Goal: Task Accomplishment & Management: Manage account settings

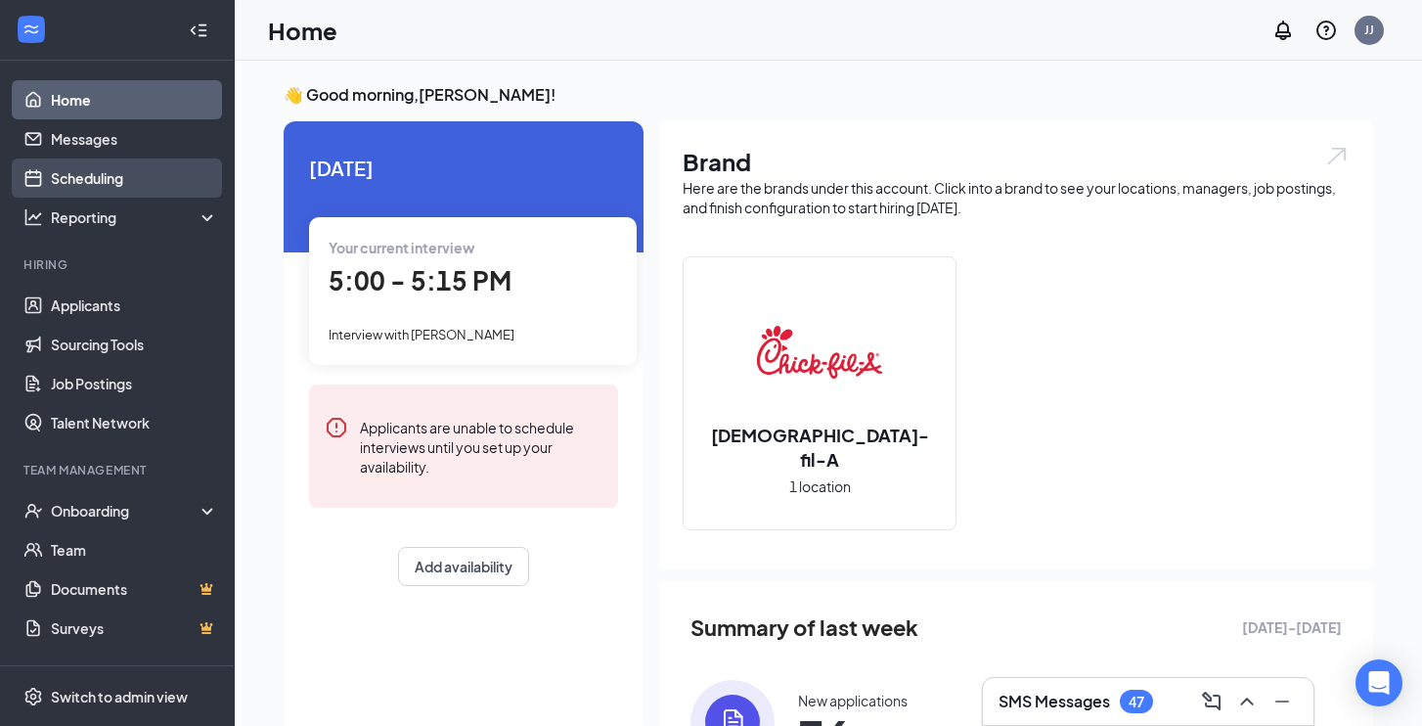
click at [51, 177] on link "Scheduling" at bounding box center [134, 177] width 167 height 39
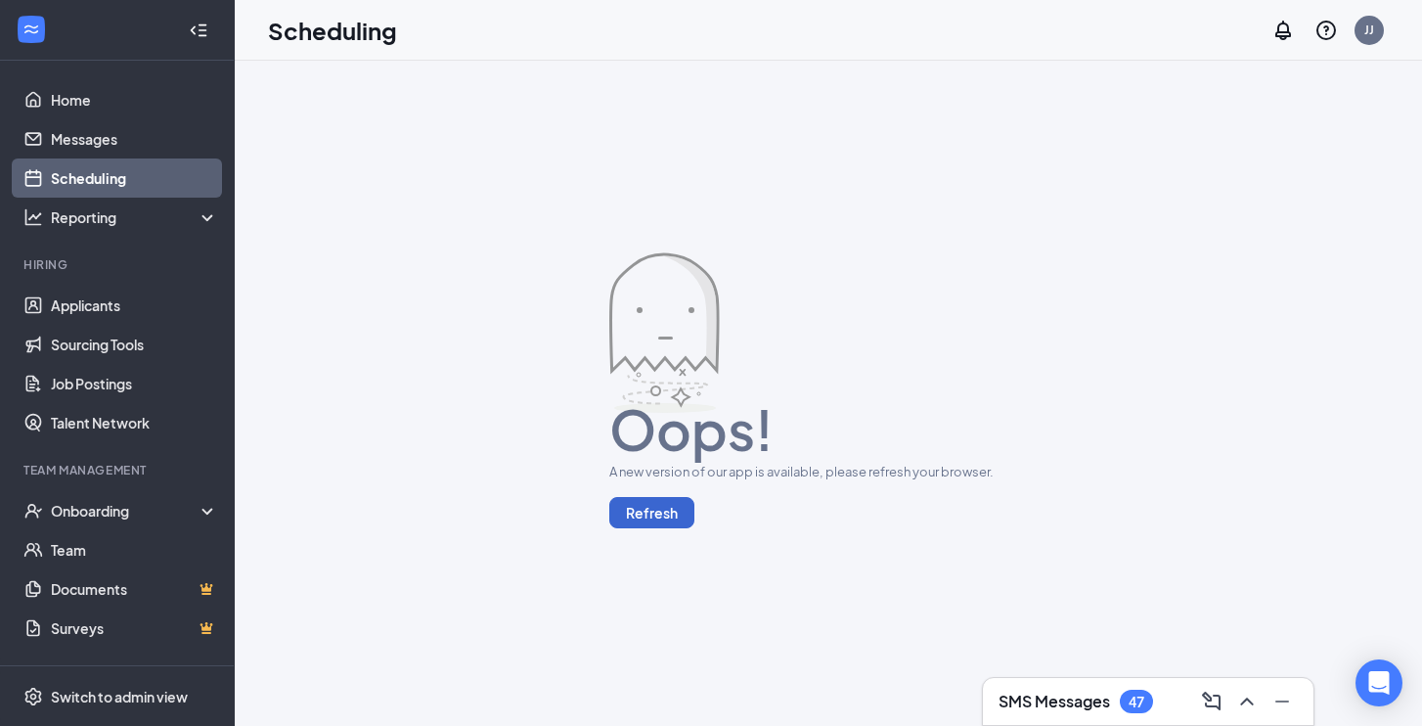
click at [662, 511] on button "Refresh" at bounding box center [651, 512] width 85 height 31
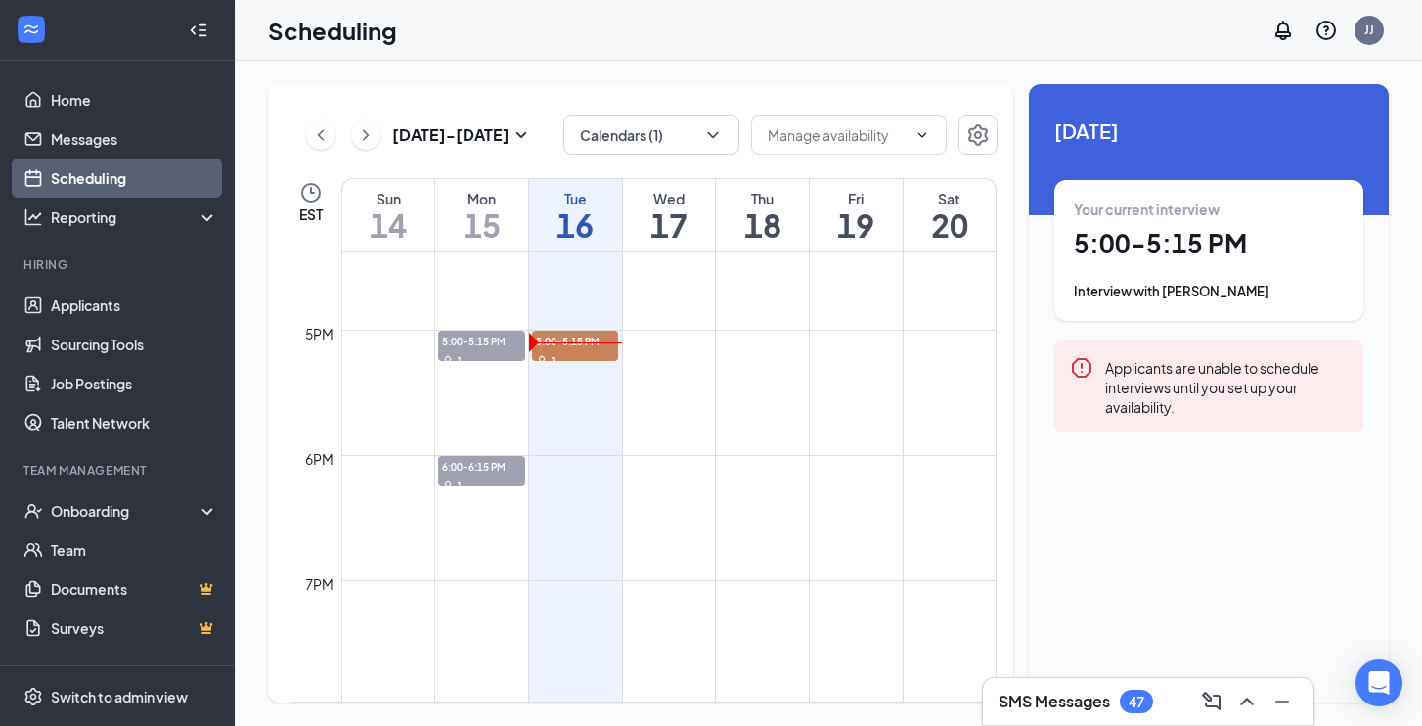
scroll to position [2053, 0]
click at [591, 359] on td at bounding box center [668, 374] width 655 height 31
click at [589, 356] on div "1" at bounding box center [575, 358] width 86 height 20
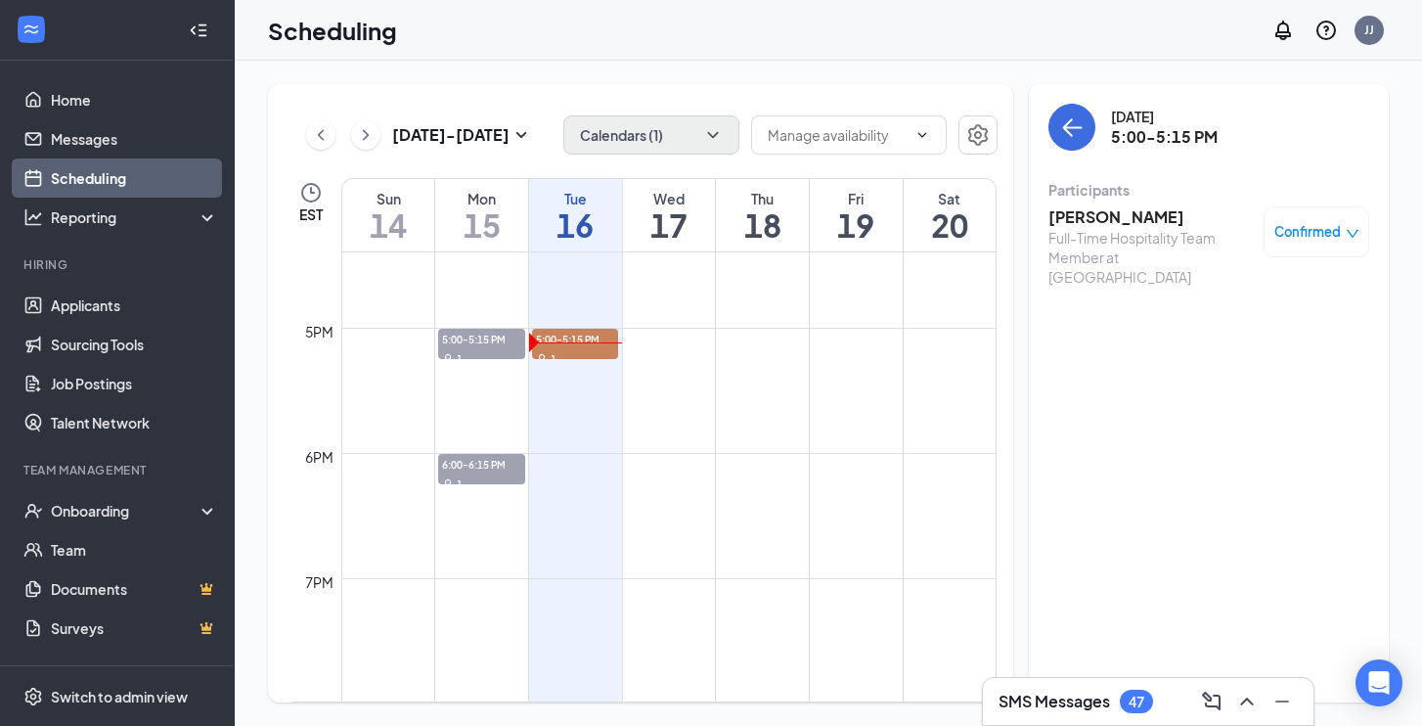
click at [698, 149] on button "Calendars (1)" at bounding box center [651, 134] width 176 height 39
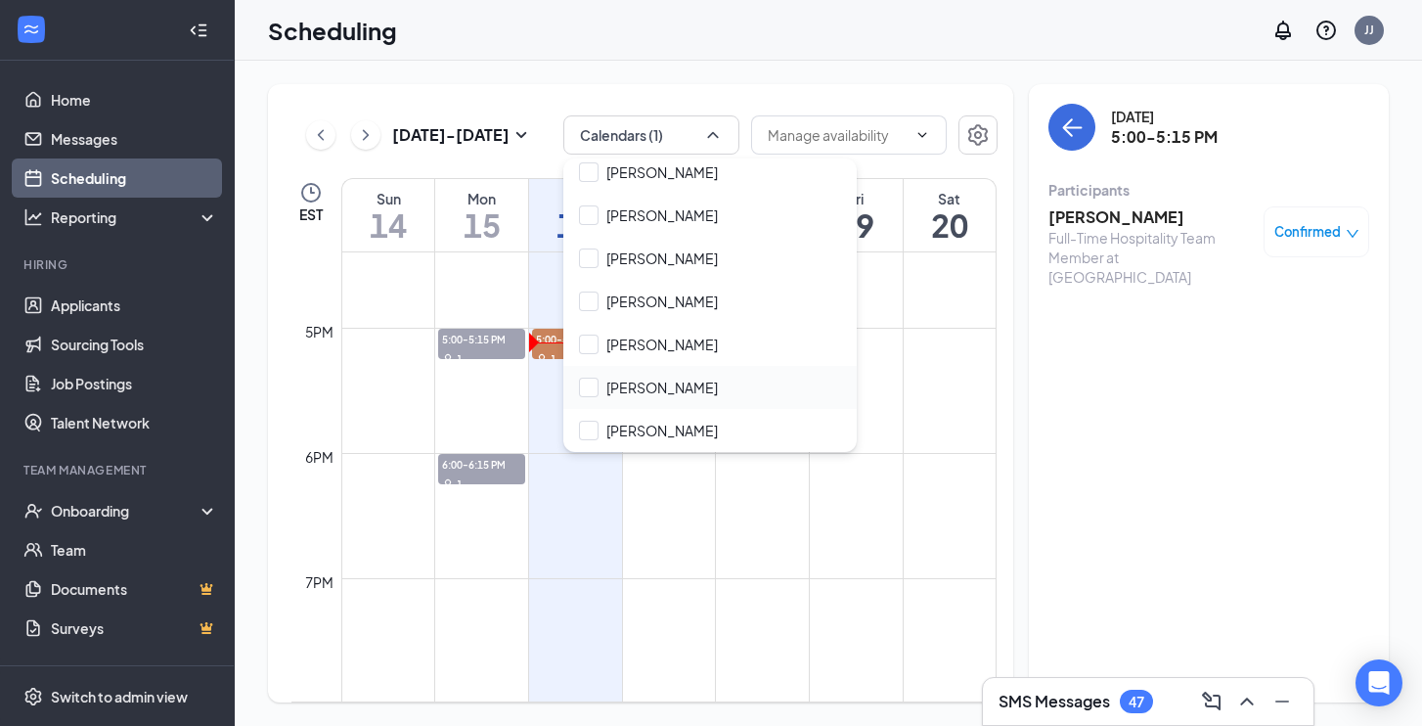
scroll to position [180, 0]
click at [587, 434] on div at bounding box center [589, 431] width 20 height 20
click at [587, 434] on input "[PERSON_NAME]" at bounding box center [648, 431] width 139 height 20
click at [592, 433] on div at bounding box center [589, 431] width 20 height 20
click at [592, 433] on input "[PERSON_NAME]" at bounding box center [648, 431] width 139 height 20
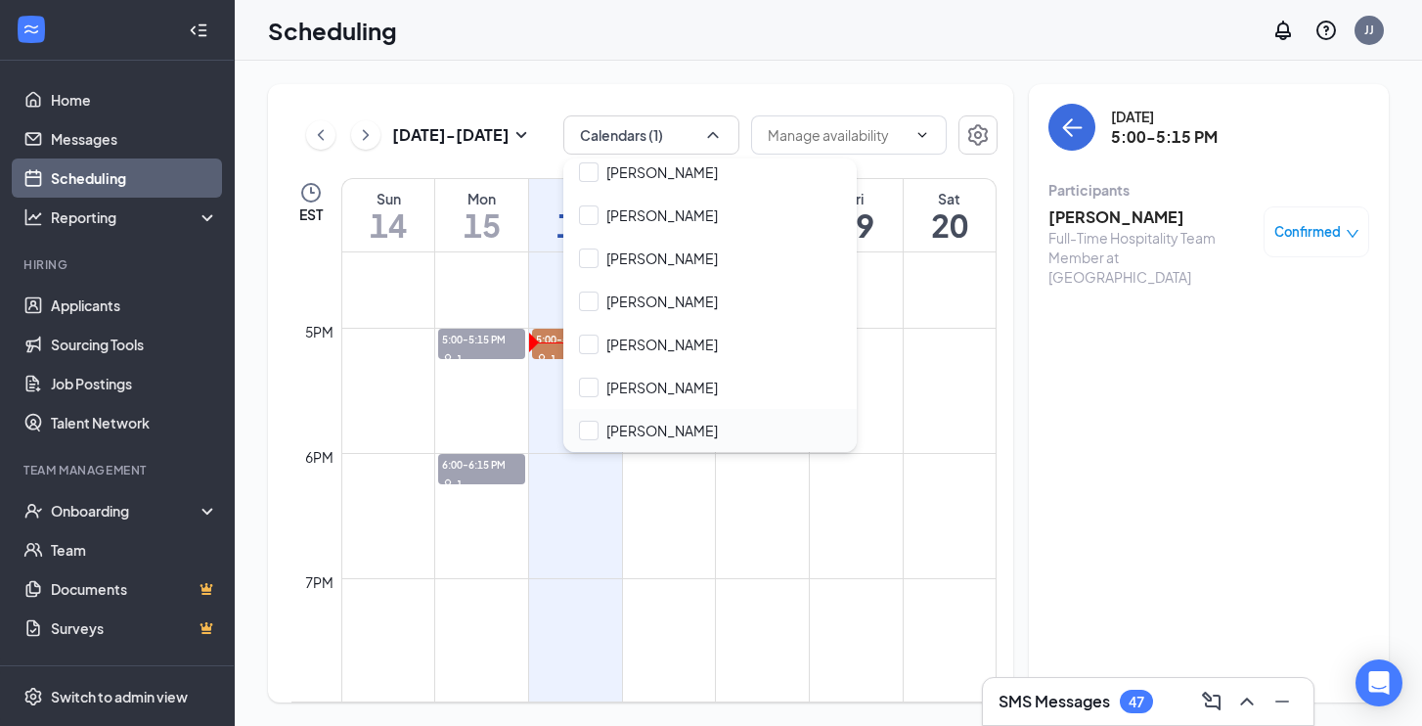
click at [592, 418] on div "[PERSON_NAME]" at bounding box center [709, 430] width 293 height 43
click at [582, 506] on td at bounding box center [668, 499] width 655 height 31
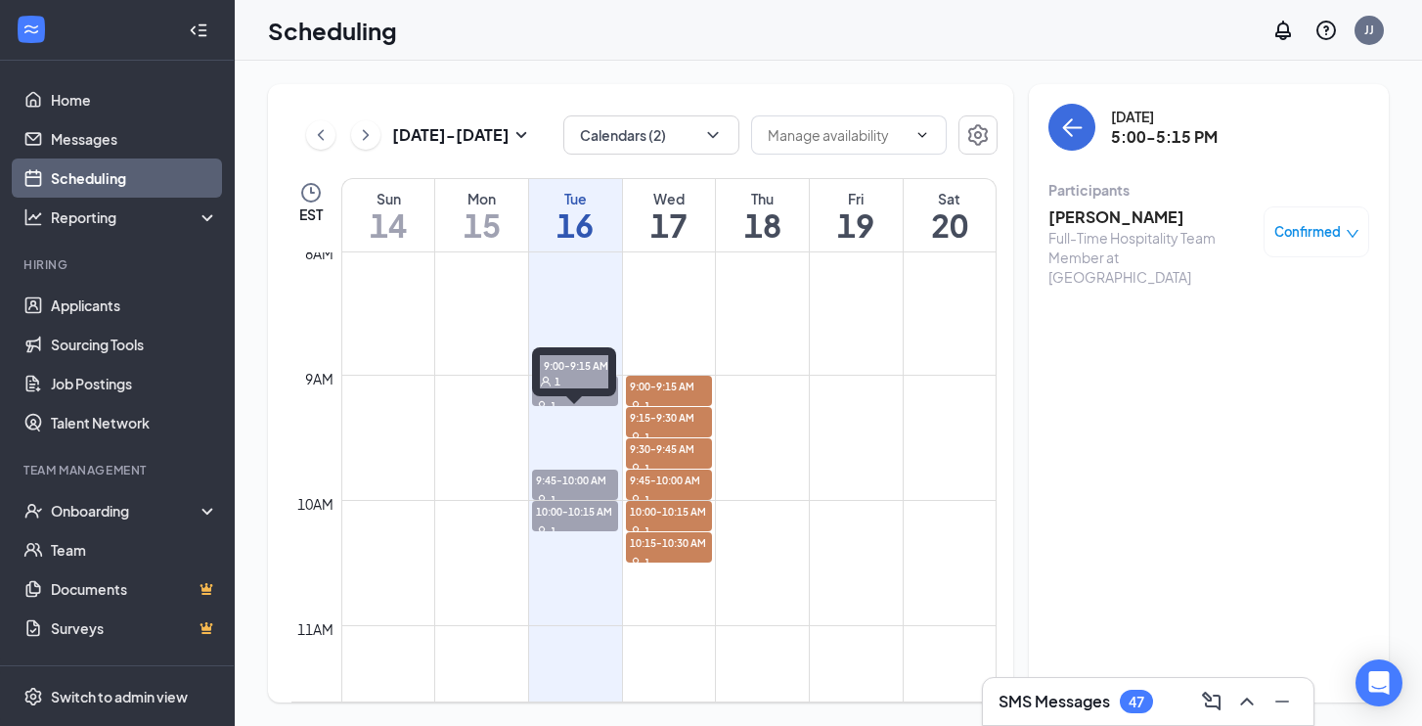
scroll to position [1007, 0]
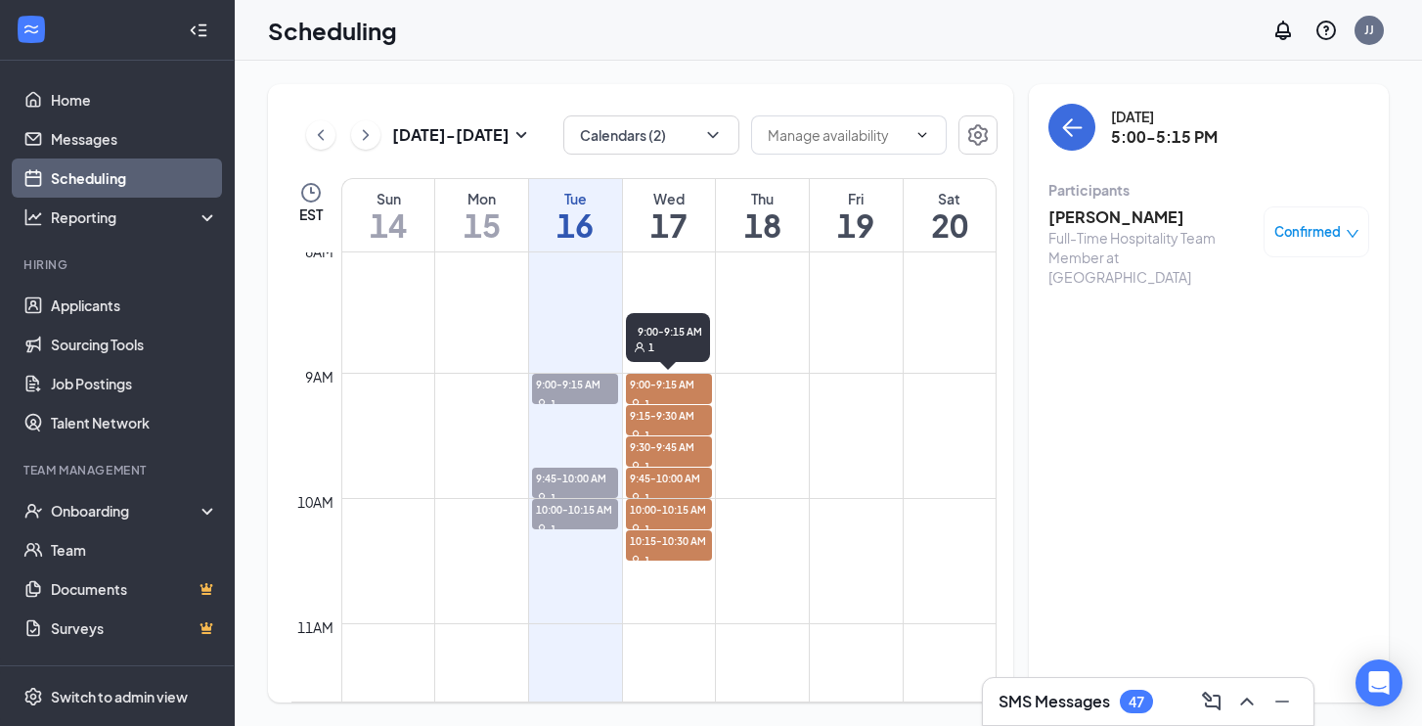
click at [642, 387] on span "9:00-9:15 AM" at bounding box center [669, 384] width 86 height 20
click at [649, 416] on span "9:15-9:30 AM" at bounding box center [669, 415] width 86 height 20
click at [653, 460] on div "1" at bounding box center [669, 466] width 86 height 20
click at [652, 479] on span "9:45-10:00 AM" at bounding box center [669, 478] width 86 height 20
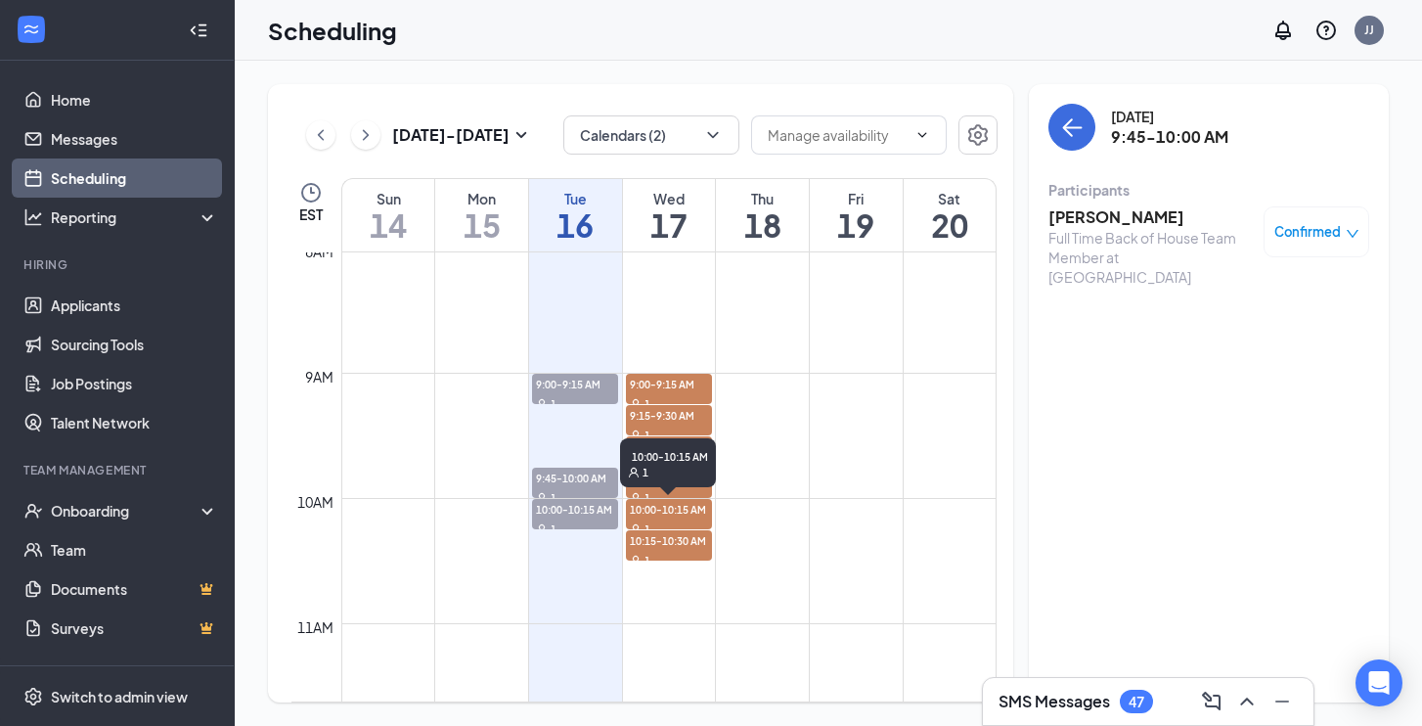
click at [652, 511] on span "10:00-10:15 AM" at bounding box center [669, 509] width 86 height 20
click at [651, 545] on span "10:15-10:30 AM" at bounding box center [669, 540] width 86 height 20
click at [678, 130] on button "Calendars (2)" at bounding box center [651, 134] width 176 height 39
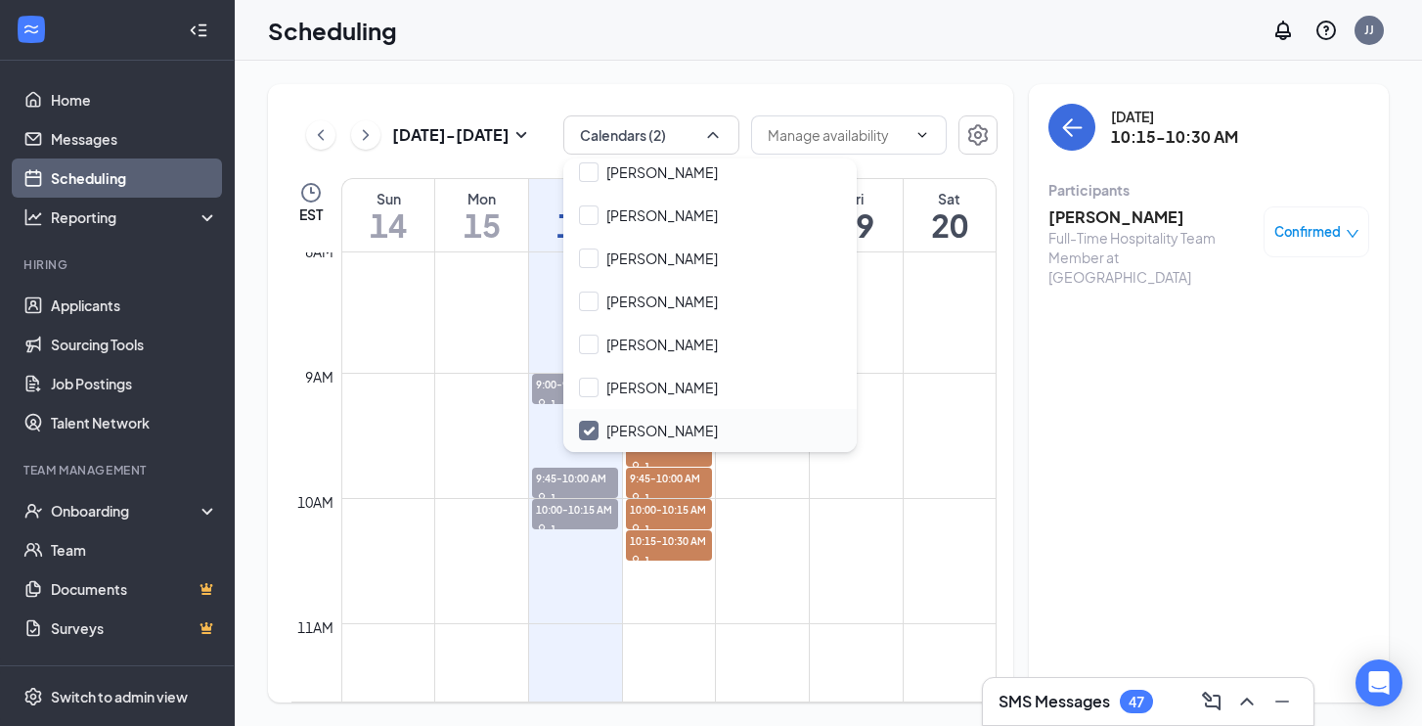
click at [590, 425] on input "[PERSON_NAME]" at bounding box center [648, 431] width 139 height 20
checkbox input "false"
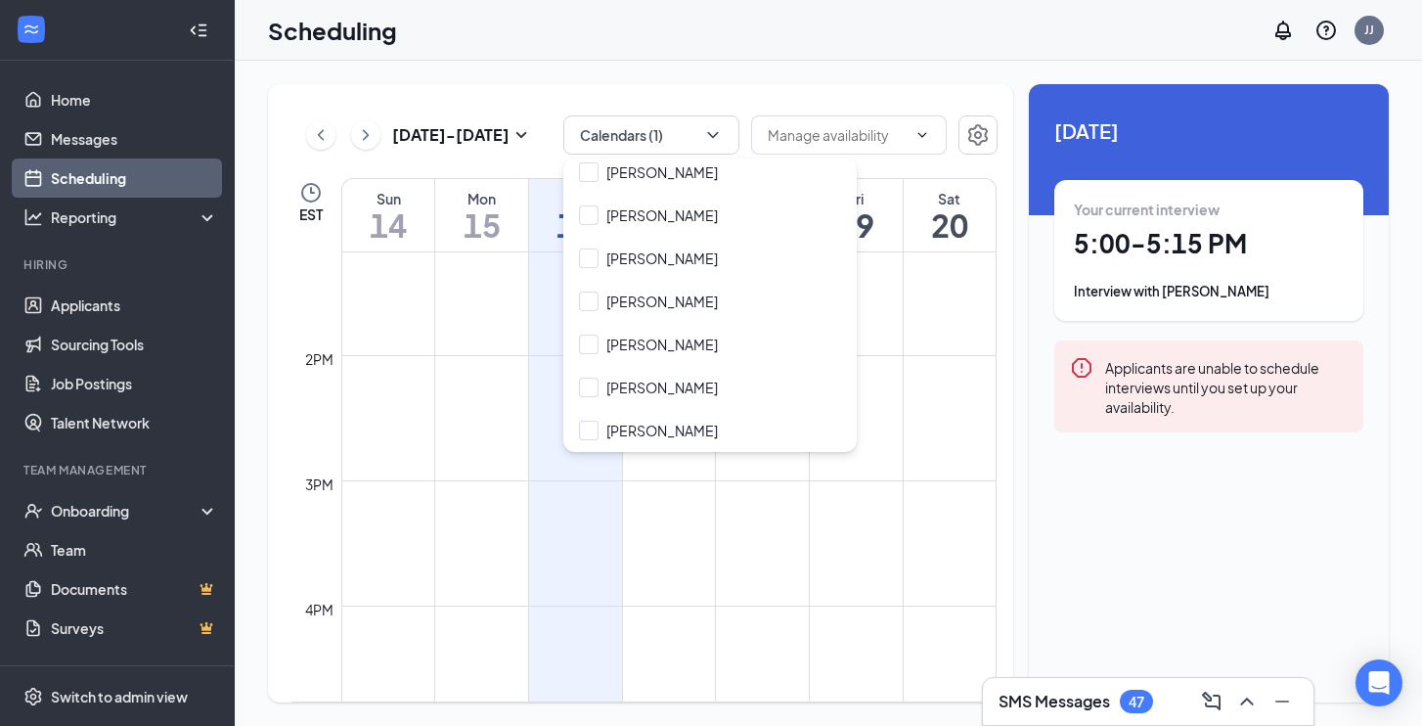
click at [527, 609] on td at bounding box center [668, 621] width 655 height 31
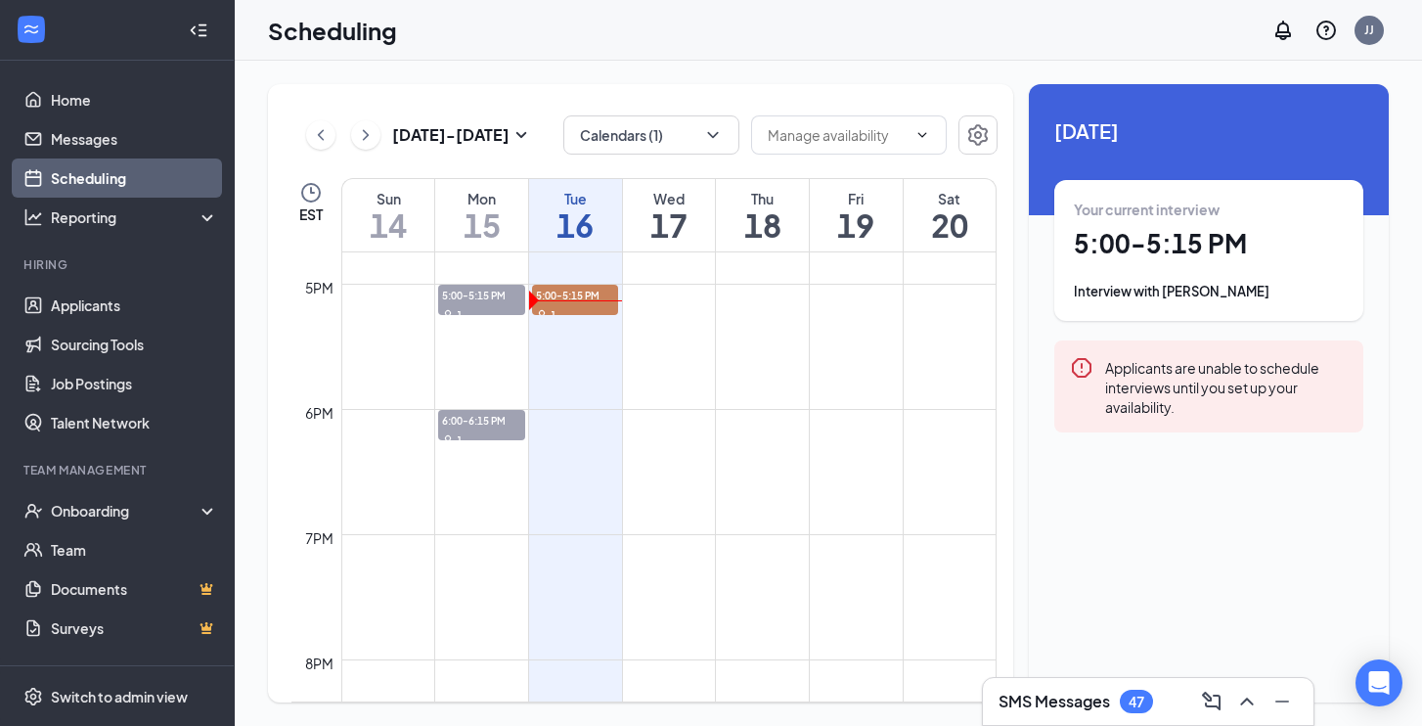
scroll to position [2091, 0]
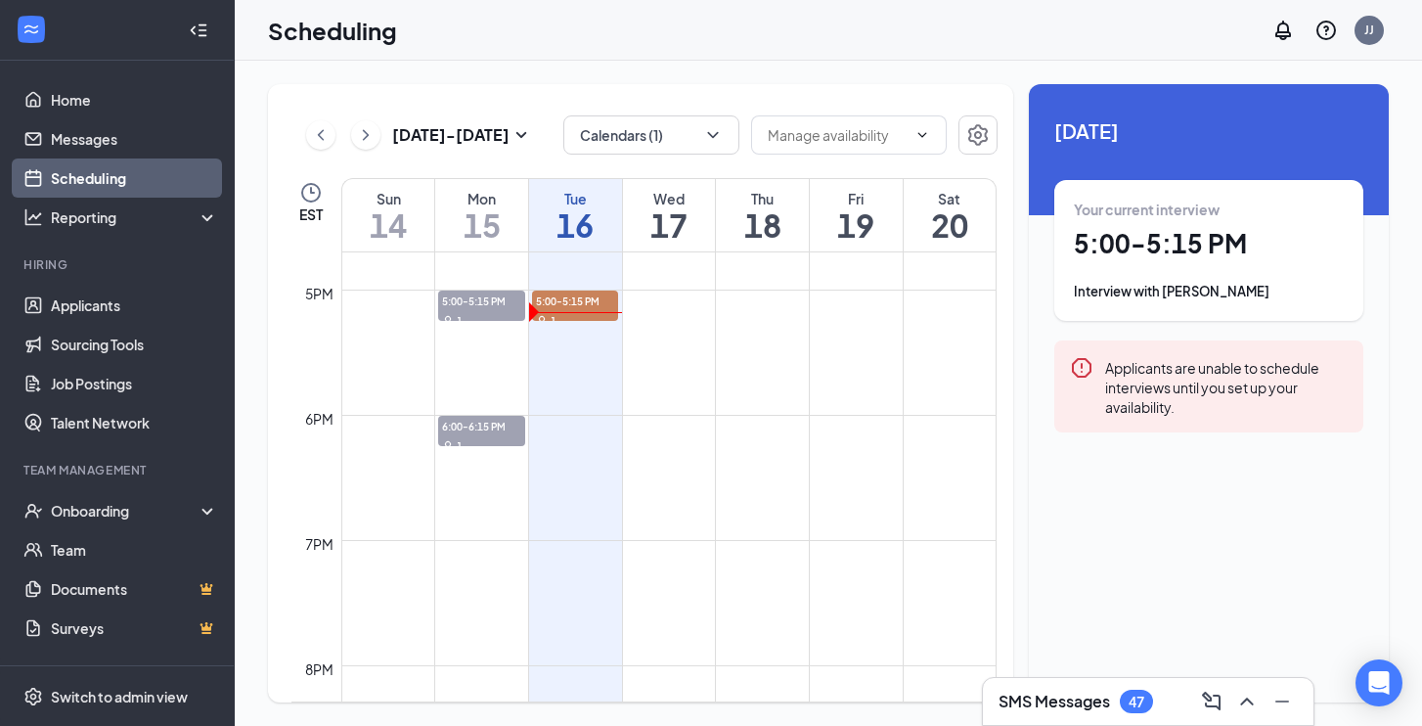
click at [1177, 224] on div "Your current interview 5:00 - 5:15 PM Interview with [PERSON_NAME]" at bounding box center [1209, 251] width 270 height 102
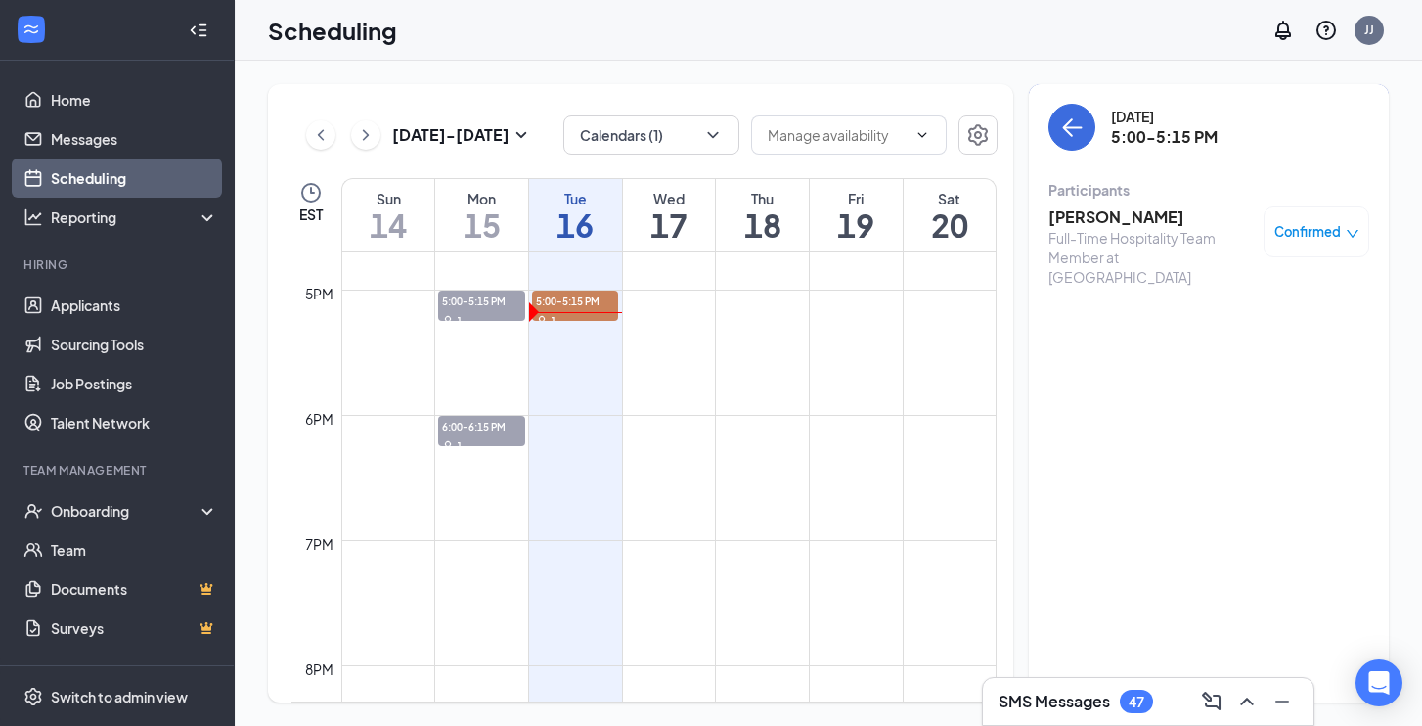
click at [1101, 222] on h3 "[PERSON_NAME]" at bounding box center [1151, 217] width 205 height 22
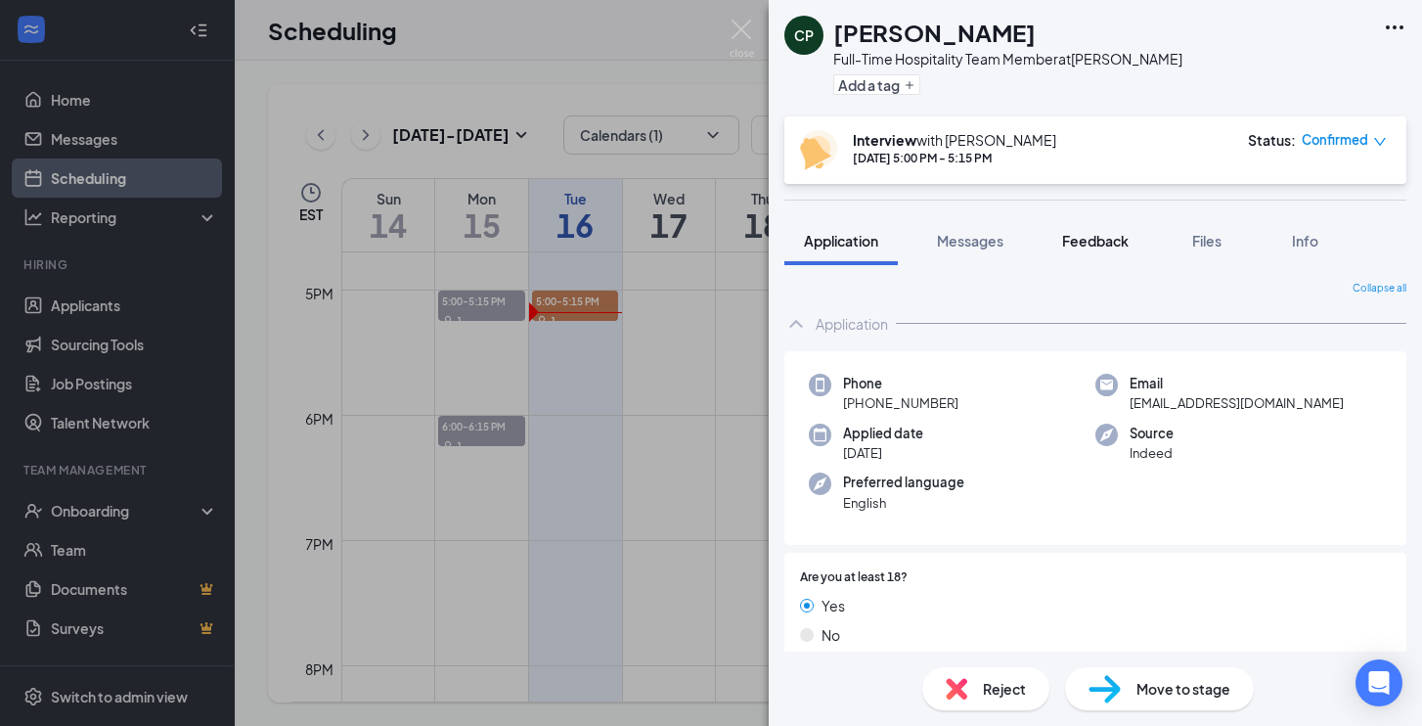
click at [1101, 242] on span "Feedback" at bounding box center [1095, 241] width 67 height 18
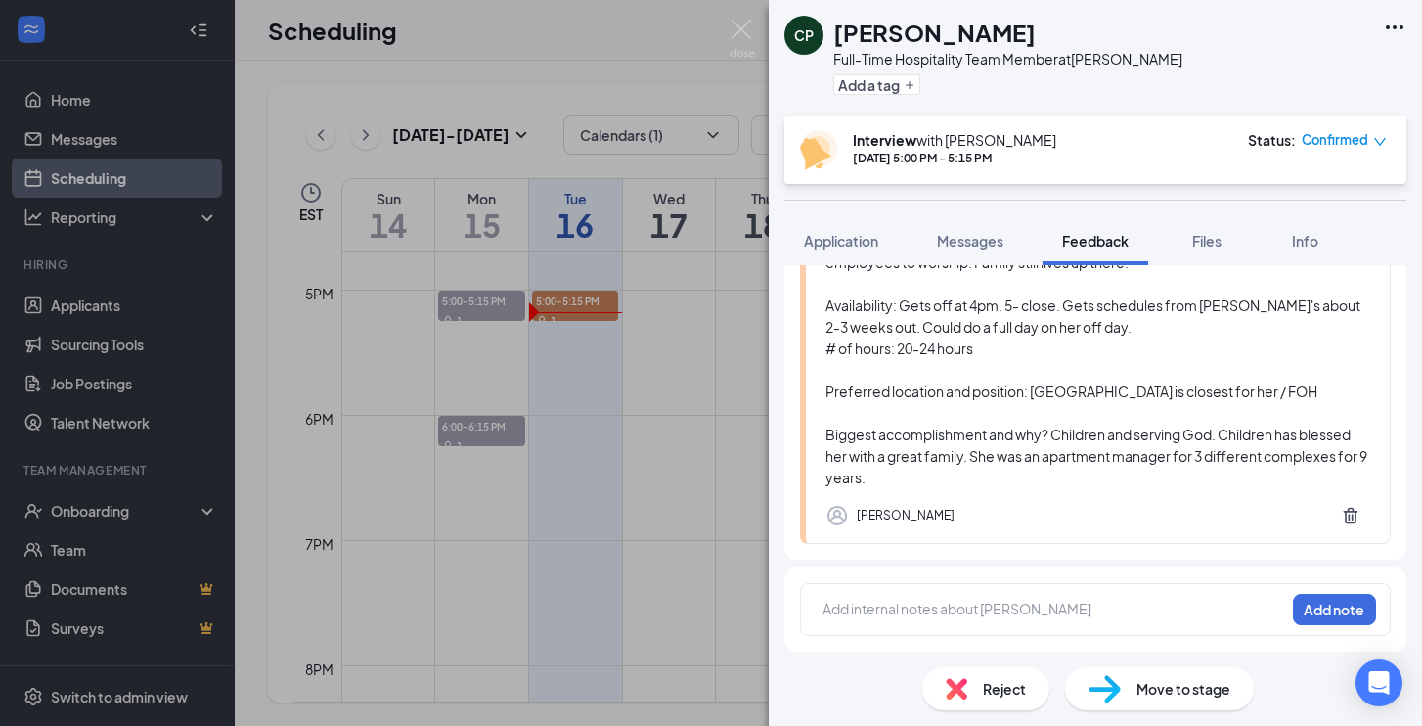
scroll to position [320, 0]
click at [883, 612] on div at bounding box center [1054, 609] width 461 height 21
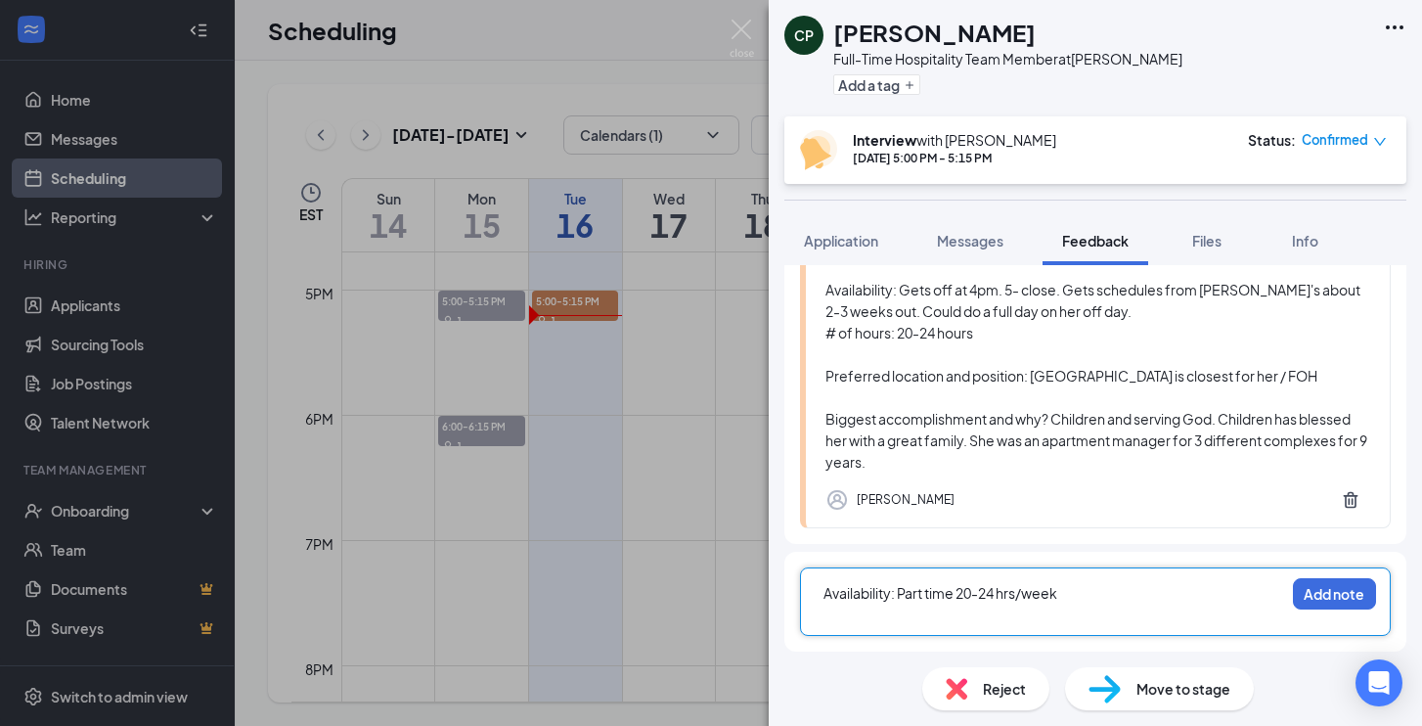
scroll to position [336, 0]
click at [844, 612] on span "M-5pm - Close" at bounding box center [872, 614] width 97 height 18
click at [956, 615] on div "M-S: 5pm - Close" at bounding box center [1054, 614] width 461 height 21
click at [907, 618] on span "M-S: 5pm - Close" at bounding box center [880, 614] width 112 height 18
click at [907, 622] on div "M-S: 5pm - Close" at bounding box center [1054, 614] width 461 height 21
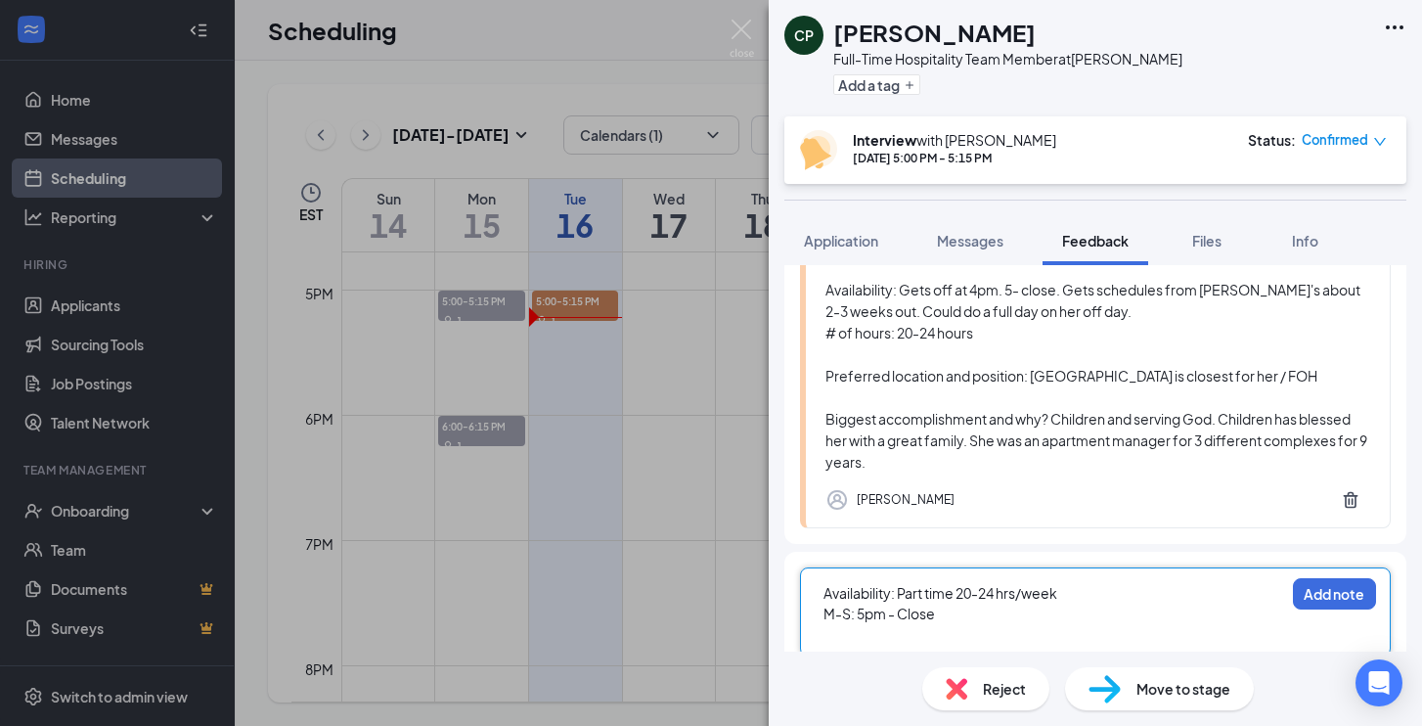
click at [910, 607] on span "M-S: 5pm - Close" at bounding box center [880, 614] width 112 height 18
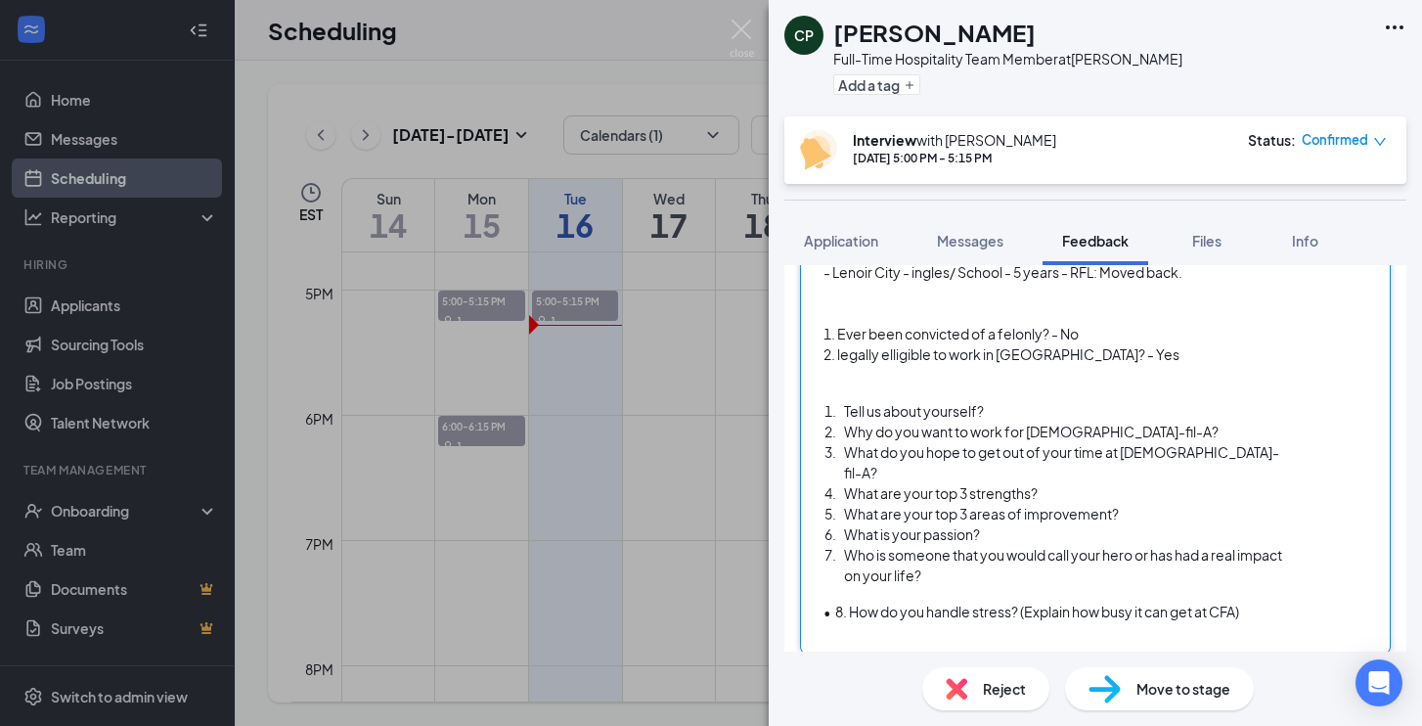
scroll to position [819, 0]
click at [1003, 419] on div "Tell us about yourself?" at bounding box center [1064, 413] width 440 height 21
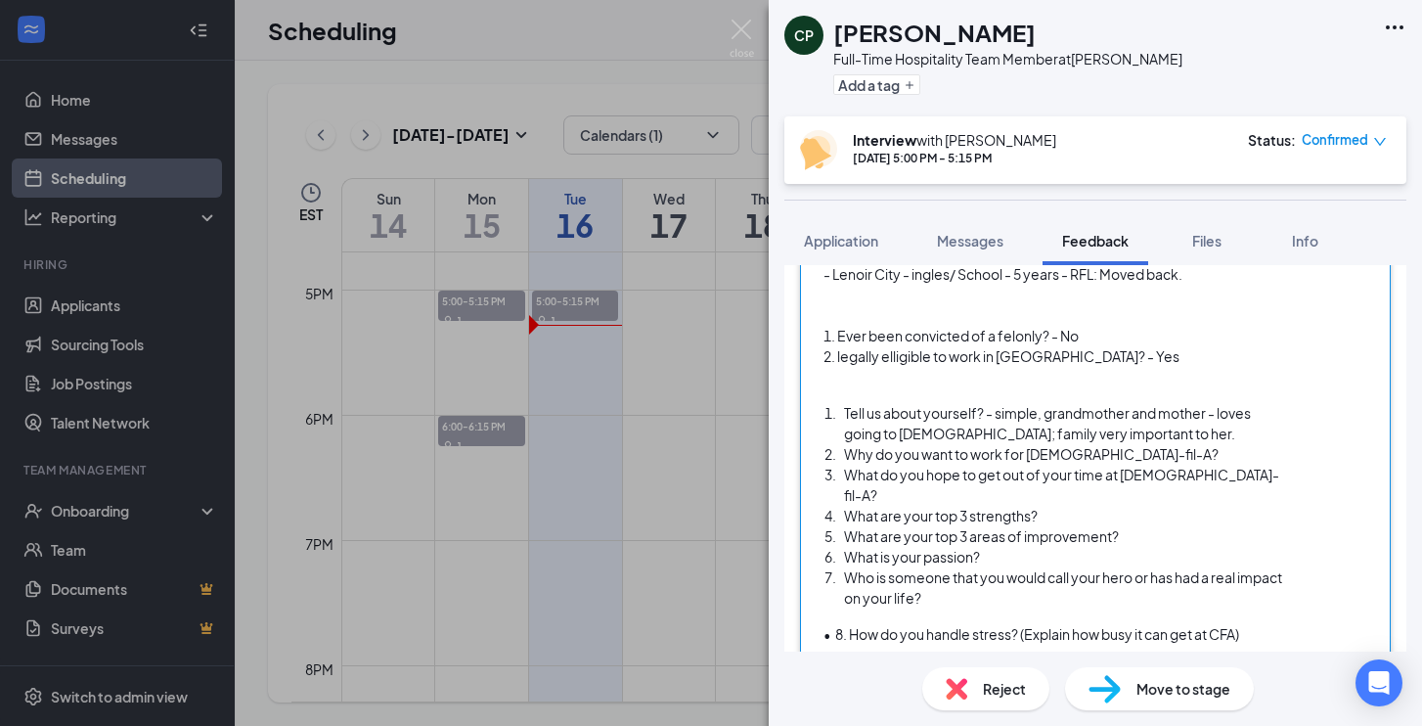
click at [1117, 446] on div "Why do you want to work for [DEMOGRAPHIC_DATA]-fil-A?" at bounding box center [1064, 454] width 440 height 21
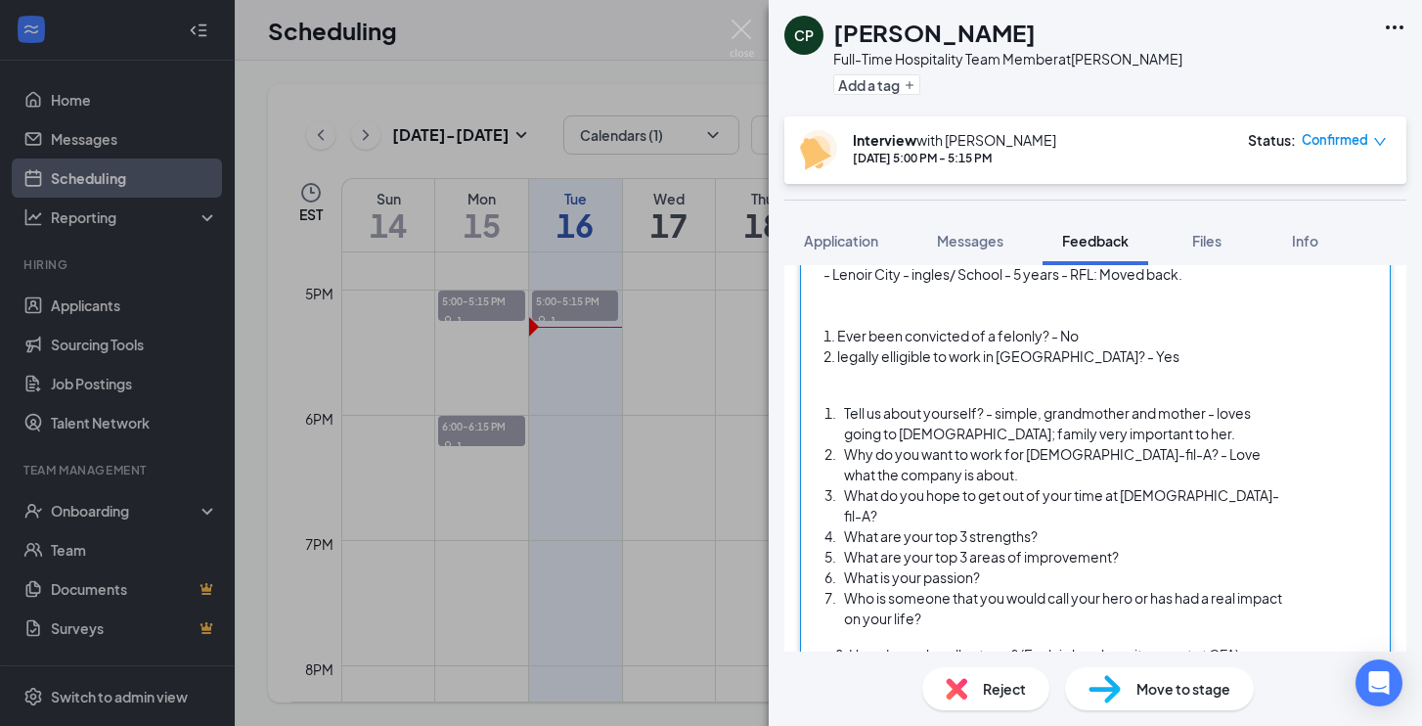
click at [1219, 488] on div "What do you hope to get out of your time at [DEMOGRAPHIC_DATA]-fil-A?" at bounding box center [1064, 505] width 440 height 41
click at [1080, 531] on div "What are your top 3 strengths?" at bounding box center [1064, 536] width 440 height 21
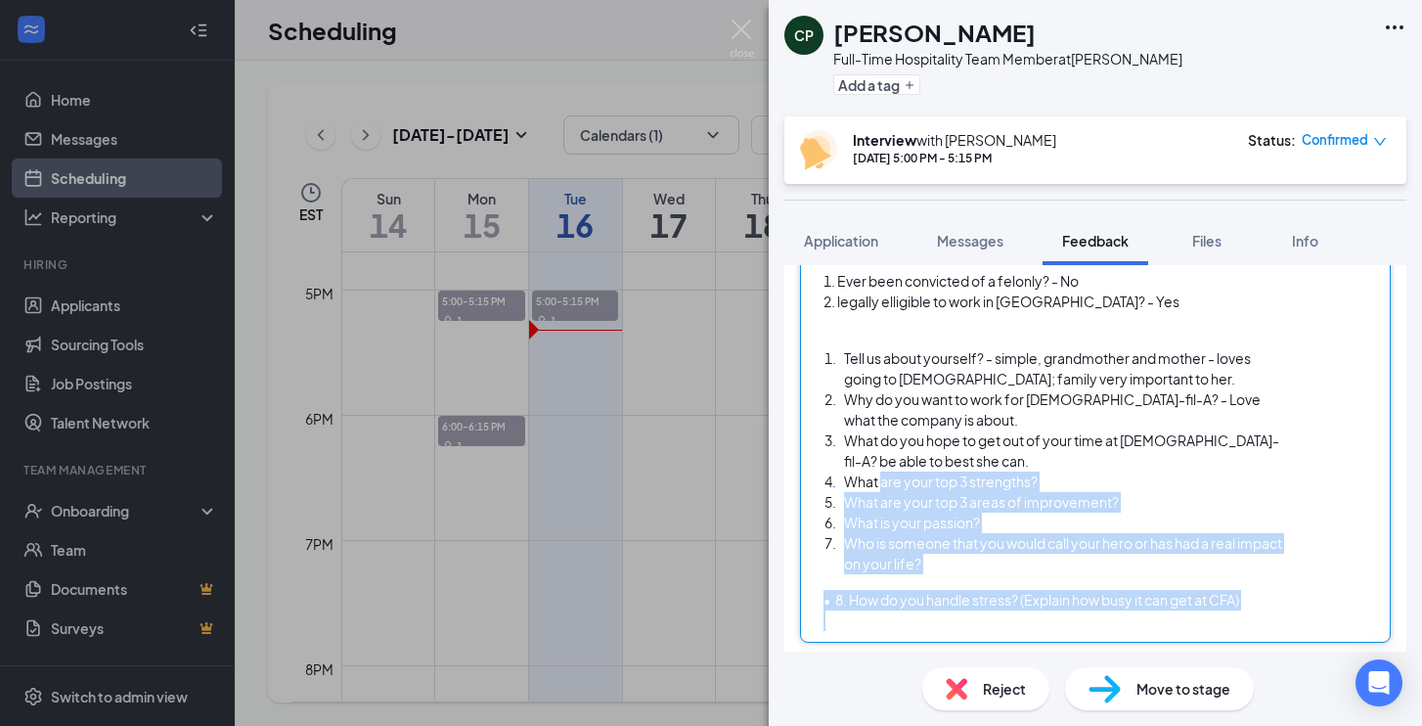
scroll to position [880, 0]
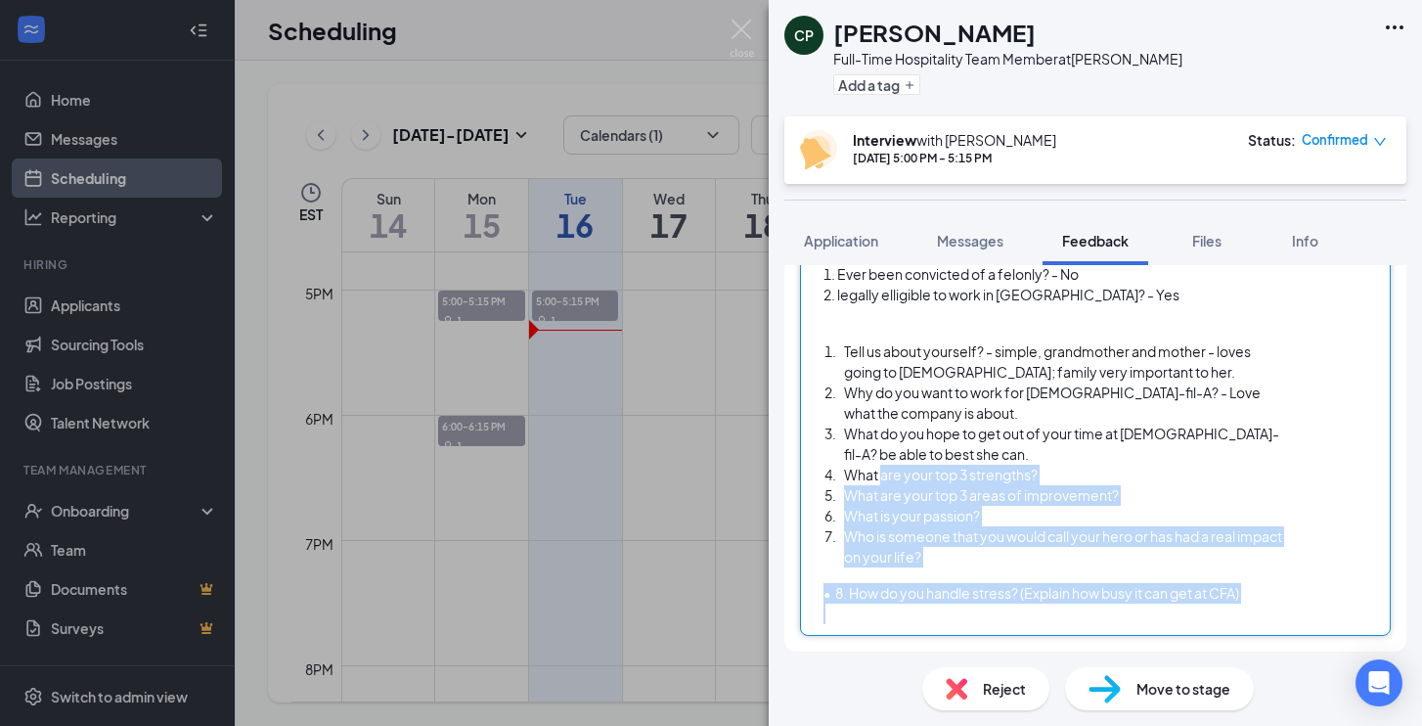
drag, startPoint x: 880, startPoint y: 534, endPoint x: 1056, endPoint y: 675, distance: 225.5
click at [1057, 675] on div "CP [PERSON_NAME] Full-Time Hospitality Team Member at [PERSON_NAME] Add a tag I…" at bounding box center [1095, 363] width 653 height 726
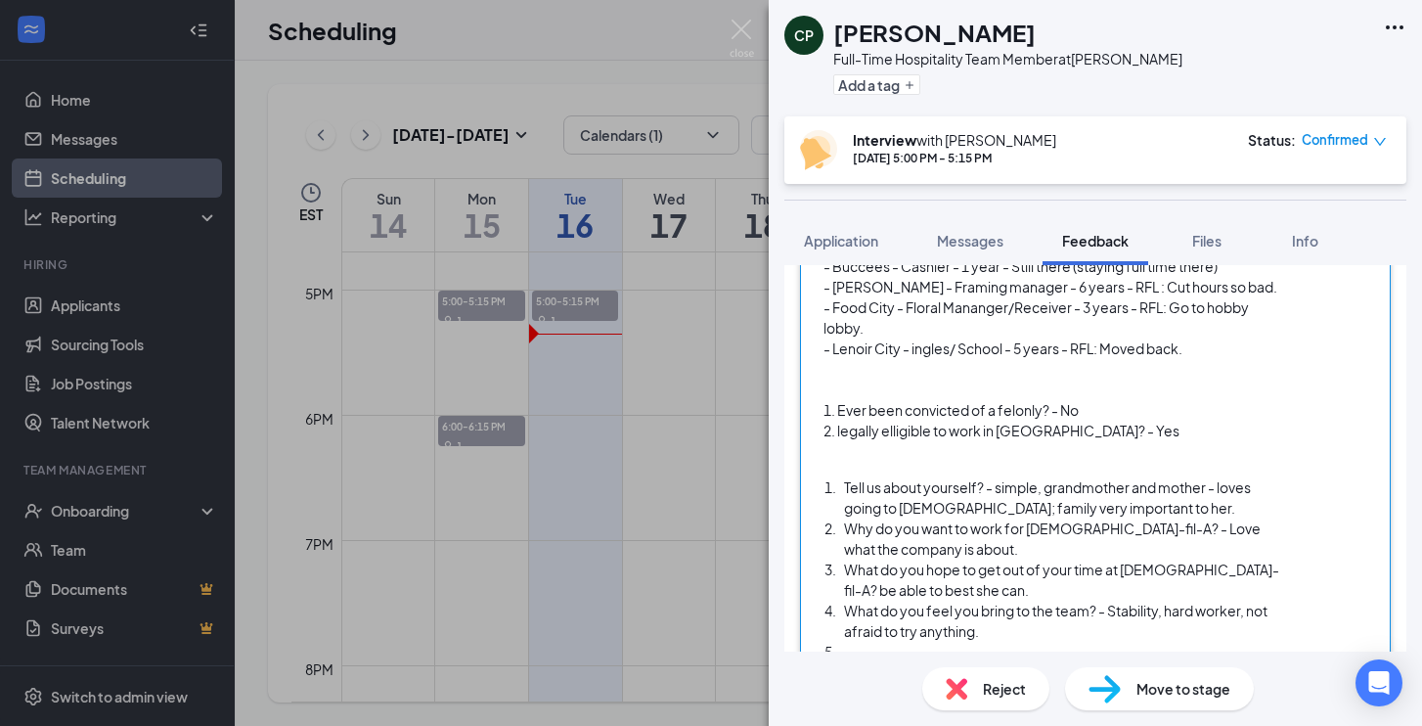
scroll to position [755, 0]
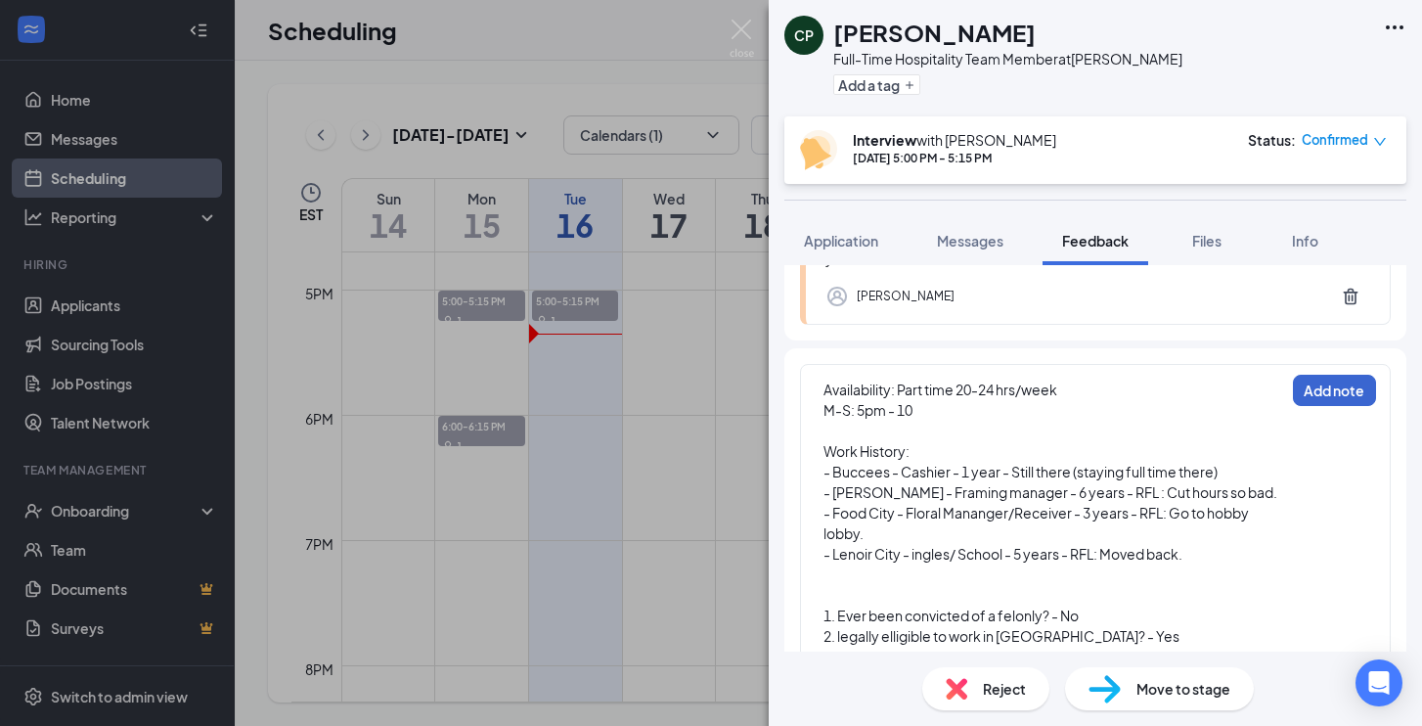
click at [1353, 383] on button "Add note" at bounding box center [1334, 390] width 83 height 31
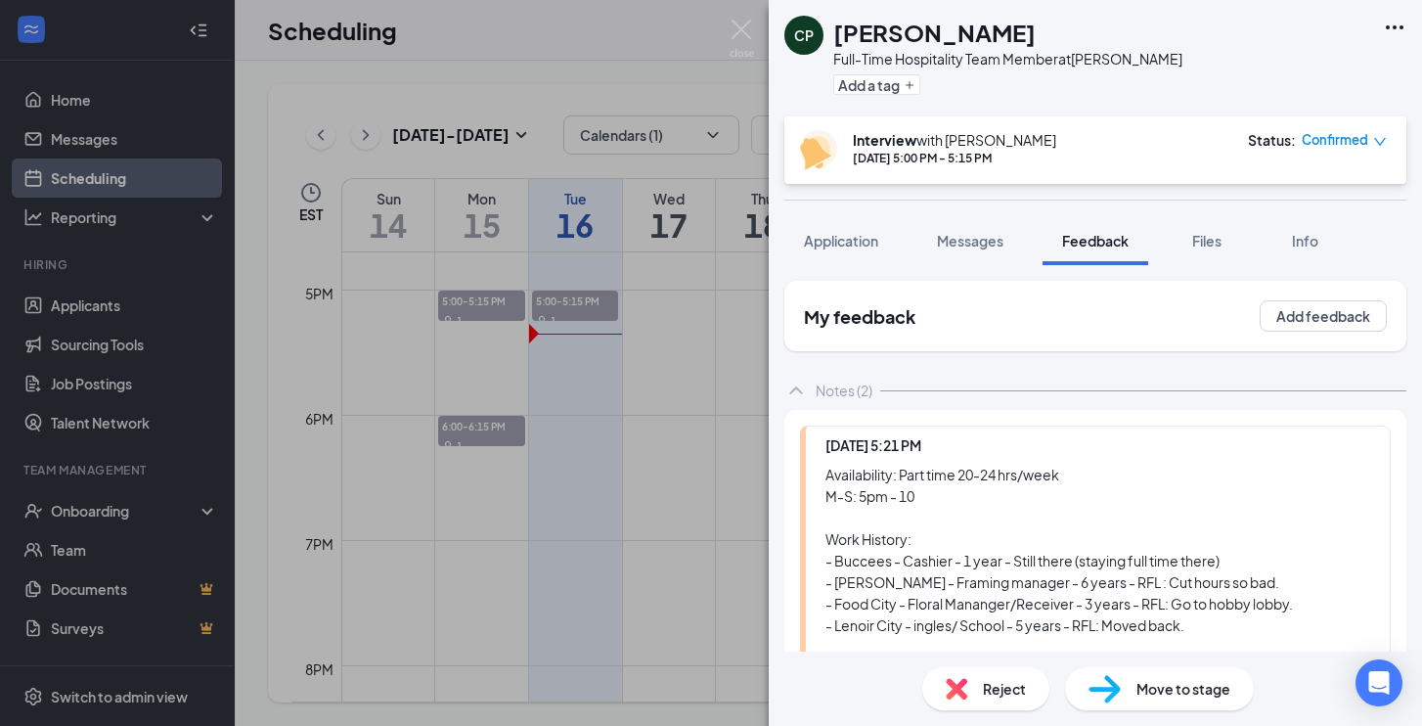
scroll to position [0, 0]
click at [565, 380] on div "CP [PERSON_NAME] Full-Time Hospitality Team Member at [PERSON_NAME] Add a tag I…" at bounding box center [711, 363] width 1422 height 726
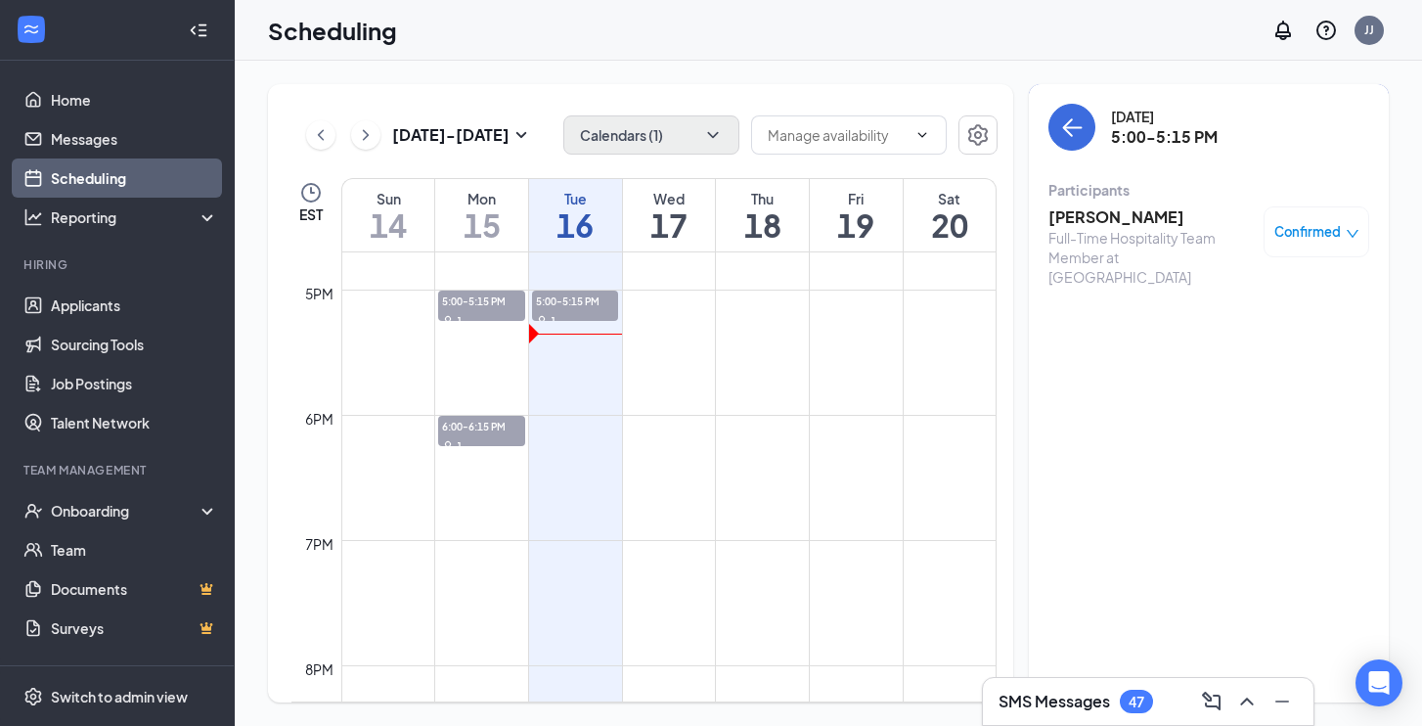
click at [673, 135] on button "Calendars (1)" at bounding box center [651, 134] width 176 height 39
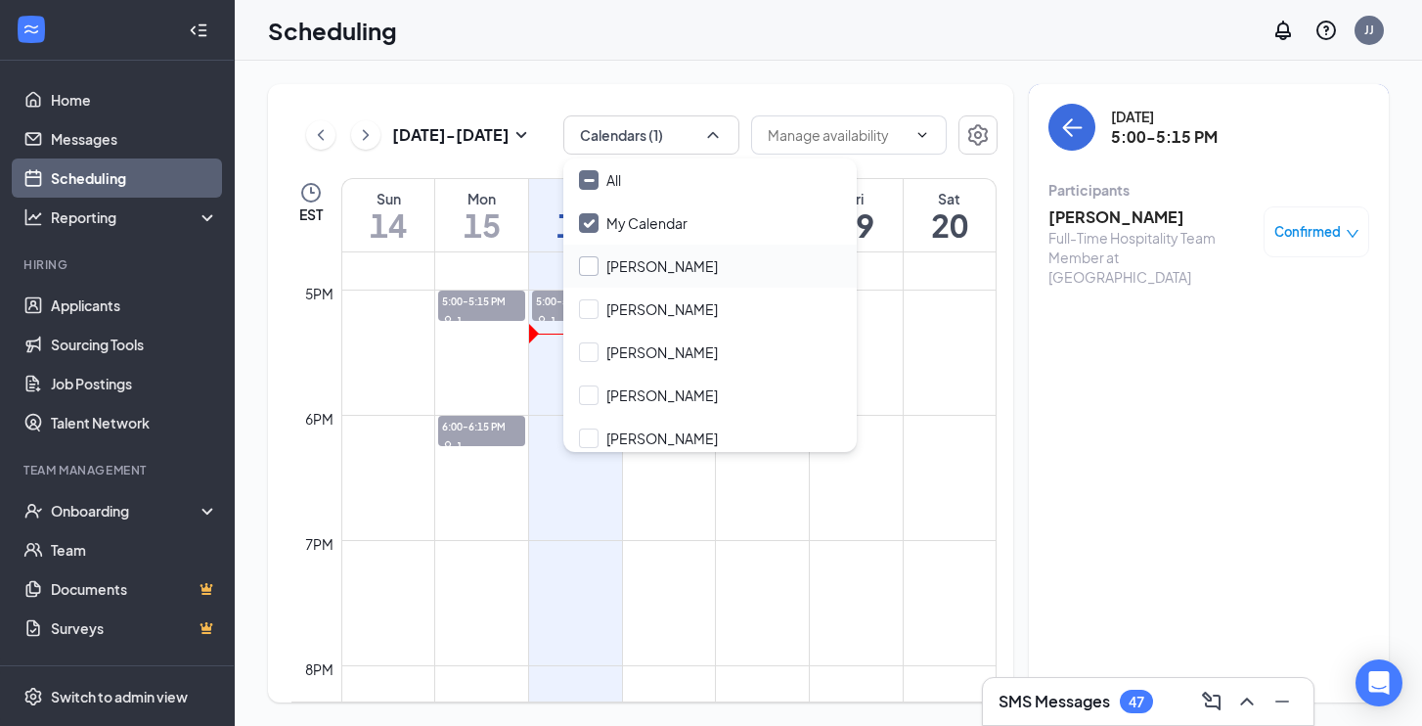
click at [589, 267] on input "[PERSON_NAME]" at bounding box center [648, 266] width 139 height 20
click at [583, 518] on td at bounding box center [668, 524] width 655 height 31
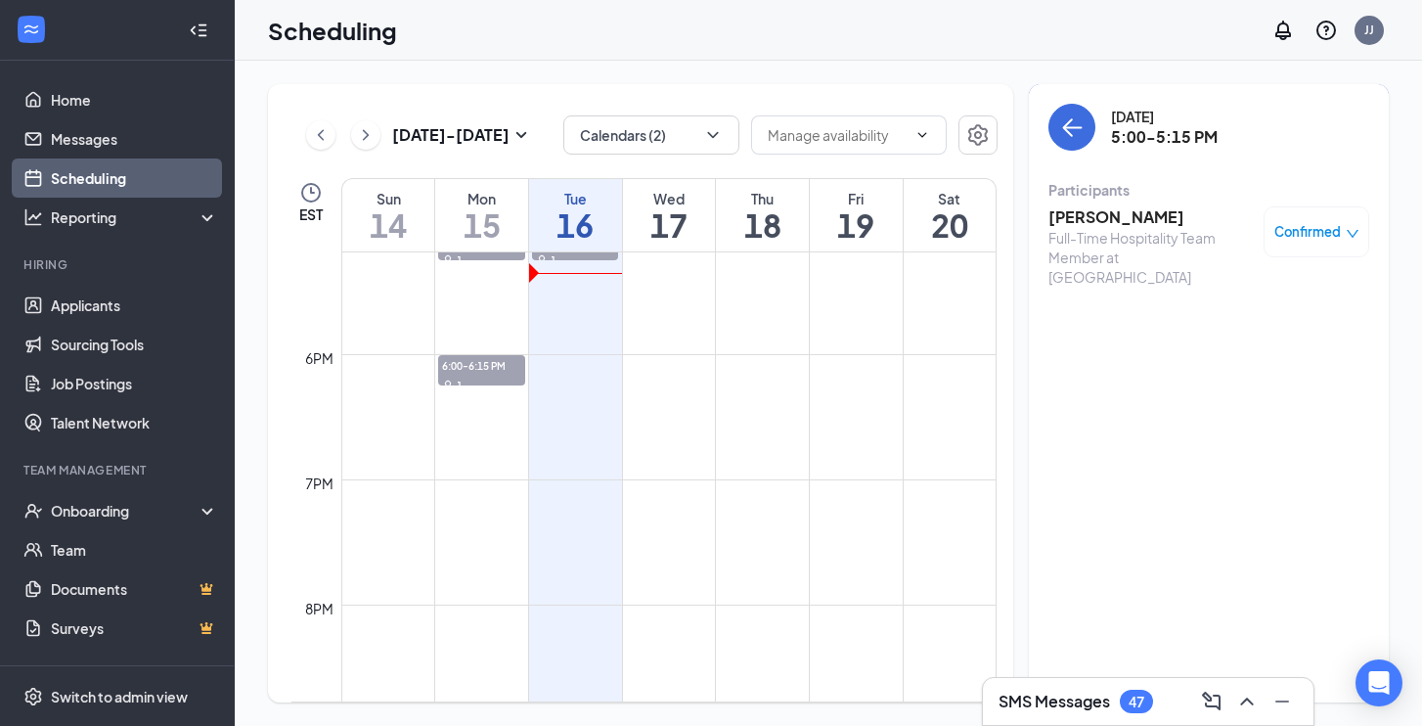
scroll to position [2168, 0]
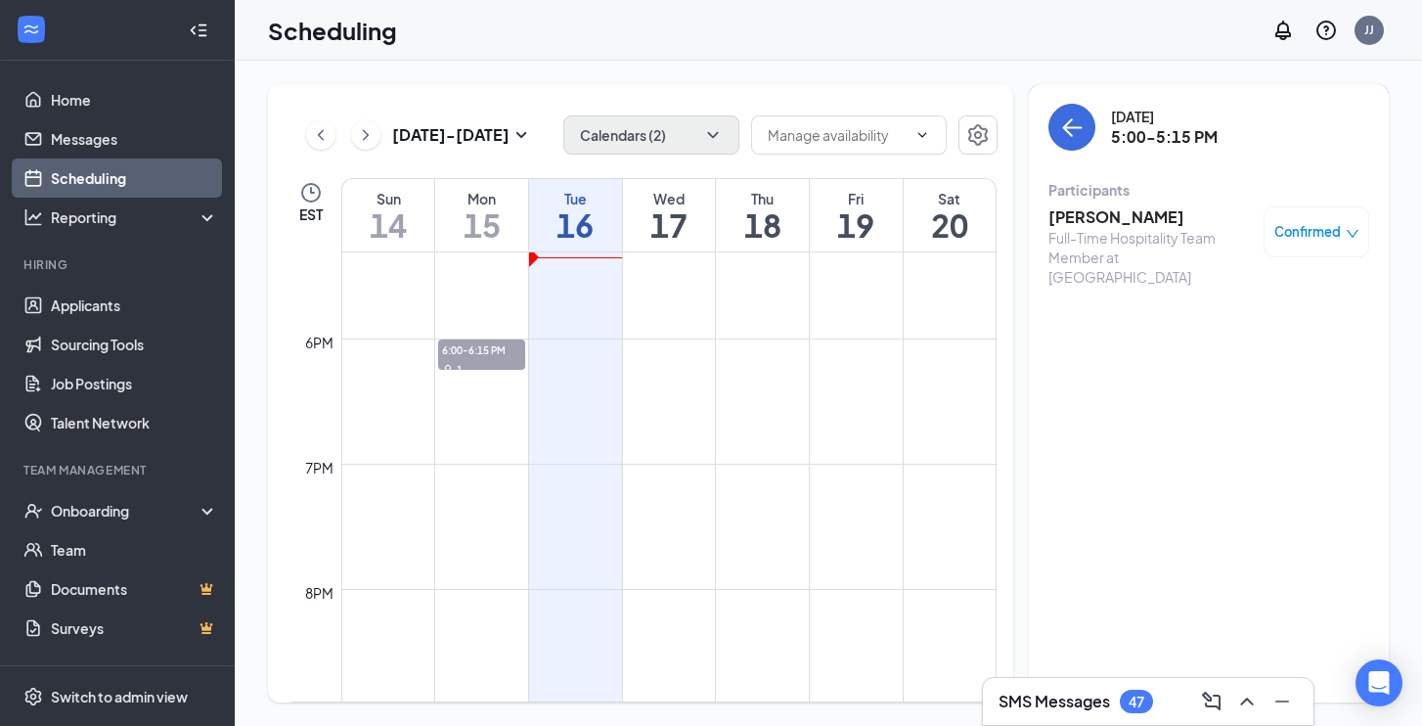
click at [630, 140] on button "Calendars (2)" at bounding box center [651, 134] width 176 height 39
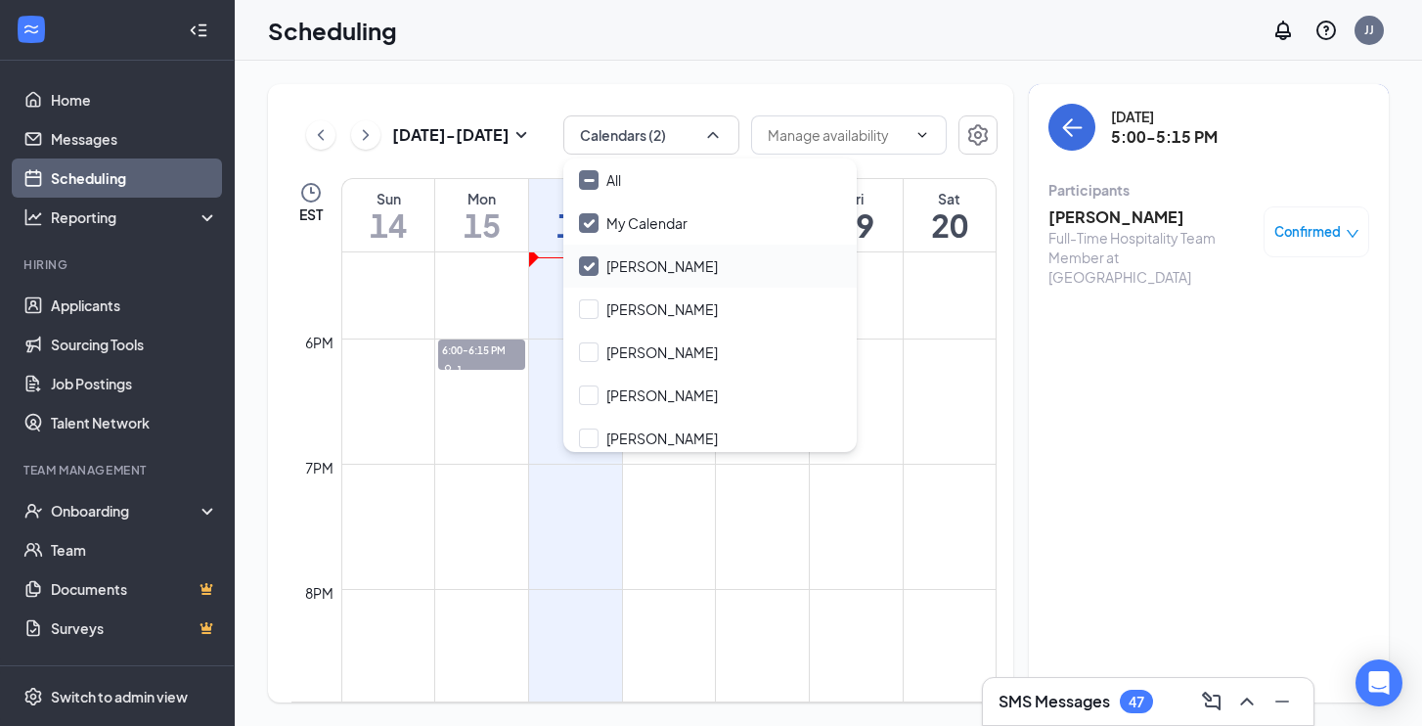
click at [592, 268] on icon "Checkmark" at bounding box center [589, 266] width 17 height 17
click at [592, 268] on input "[PERSON_NAME]" at bounding box center [648, 266] width 139 height 20
click at [586, 267] on input "[PERSON_NAME]" at bounding box center [648, 266] width 139 height 20
checkbox input "false"
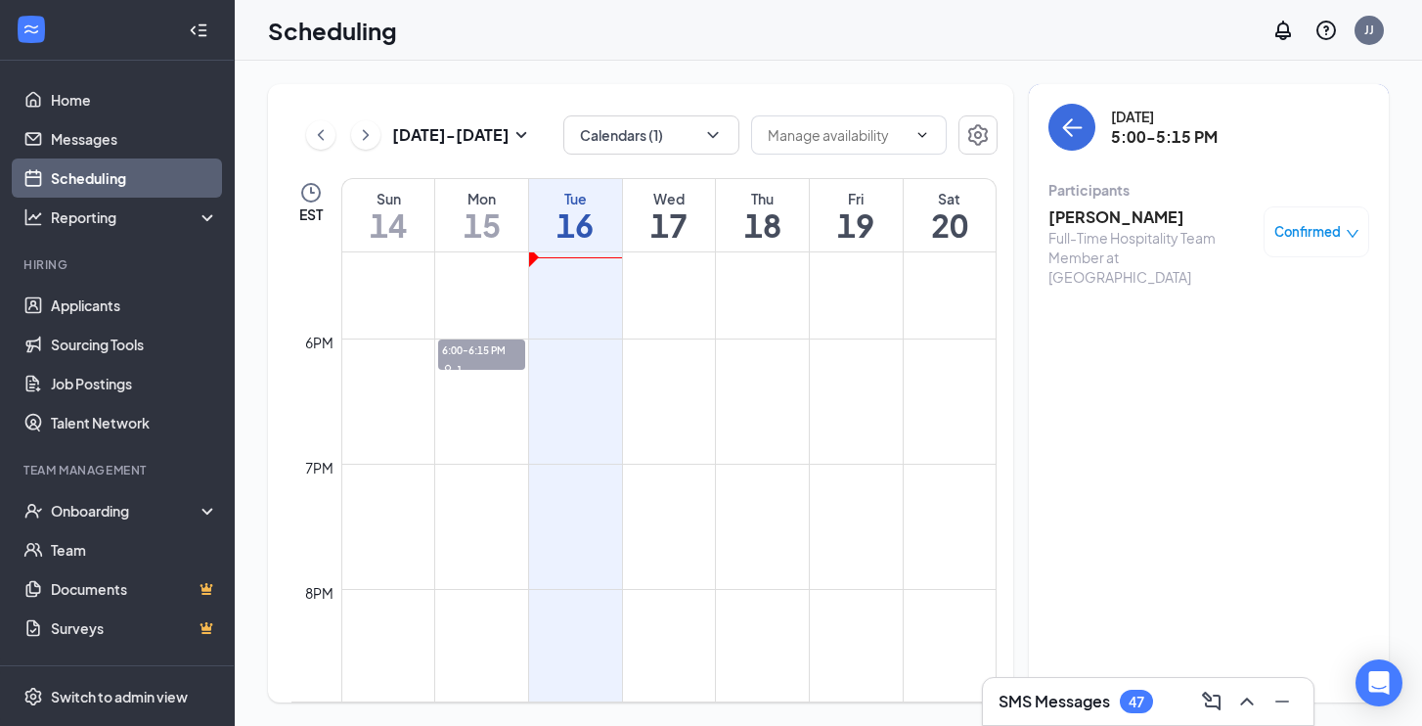
click at [554, 446] on td at bounding box center [668, 447] width 655 height 31
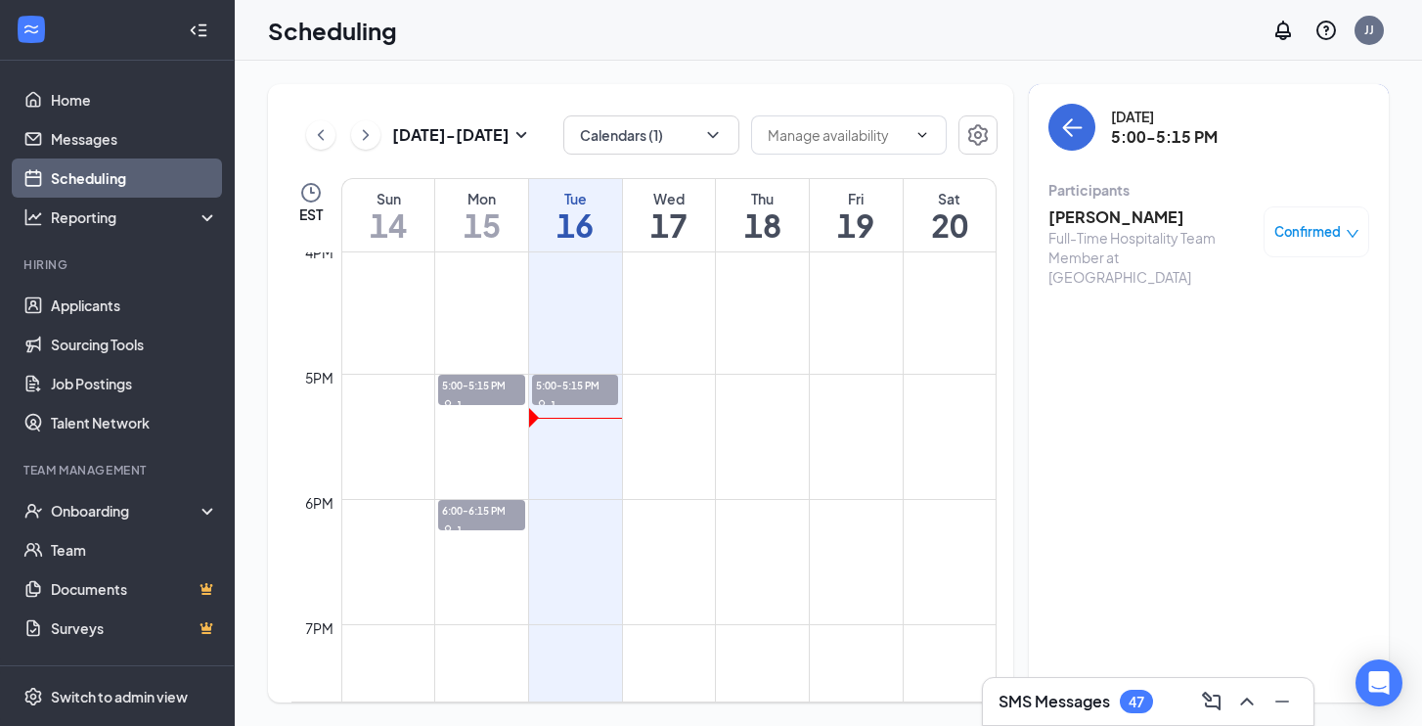
scroll to position [2009, 0]
click at [566, 380] on span "5:00-5:15 PM" at bounding box center [575, 383] width 86 height 20
